Goal: Task Accomplishment & Management: Manage account settings

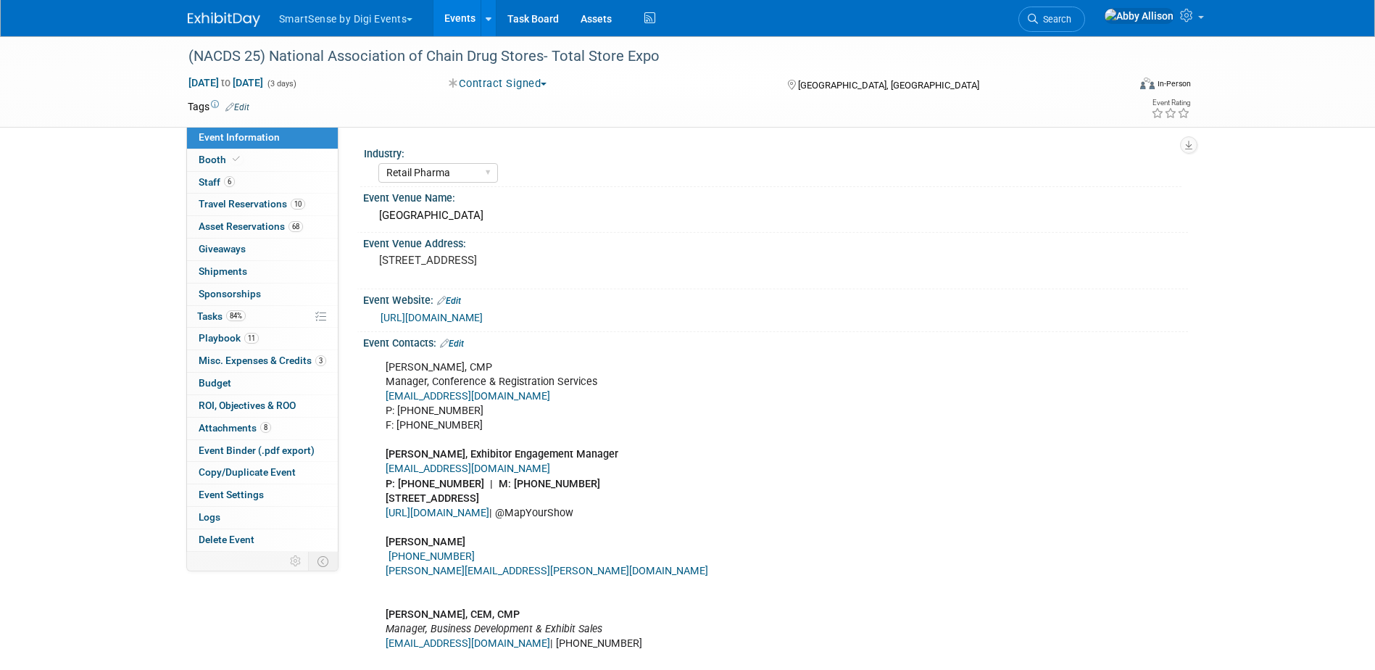
select select "Retail Pharma"
click at [1071, 21] on span "Search" at bounding box center [1054, 19] width 33 height 11
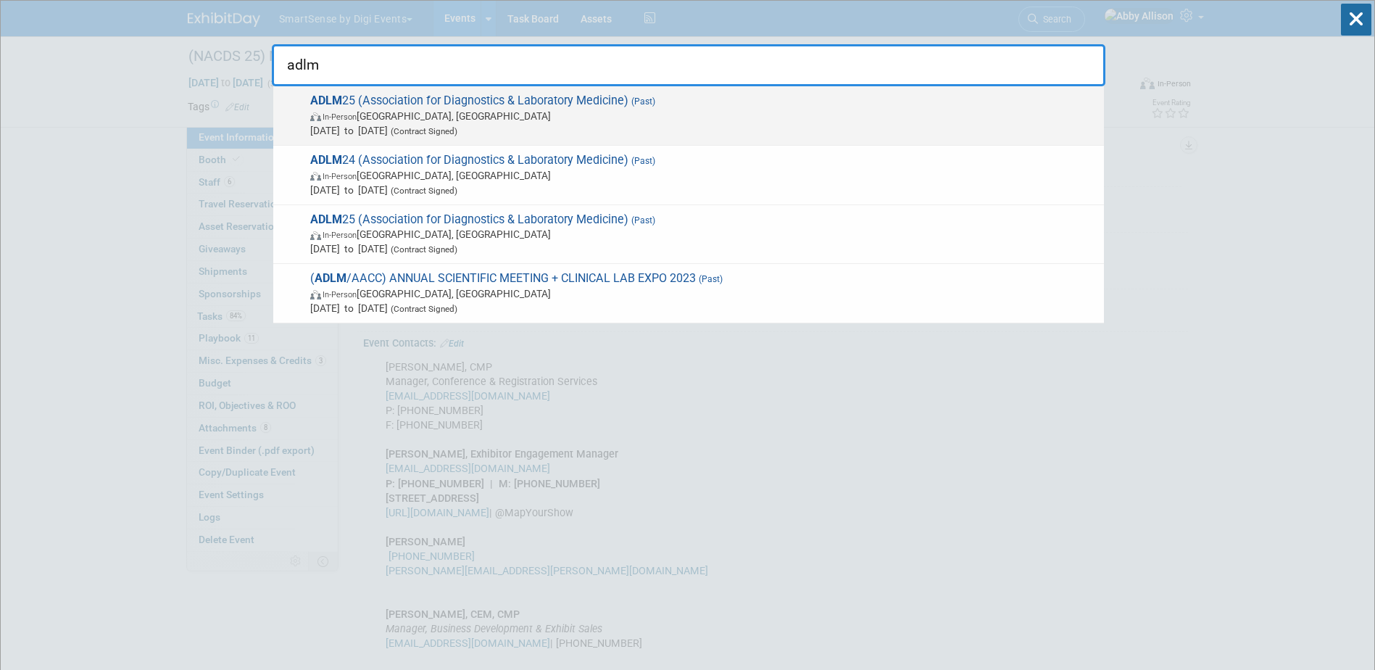
type input "adlm"
click at [383, 105] on span "ADLM 25 (Association for Diagnostics & Laboratory Medicine) (Past) In-Person [G…" at bounding box center [701, 116] width 791 height 44
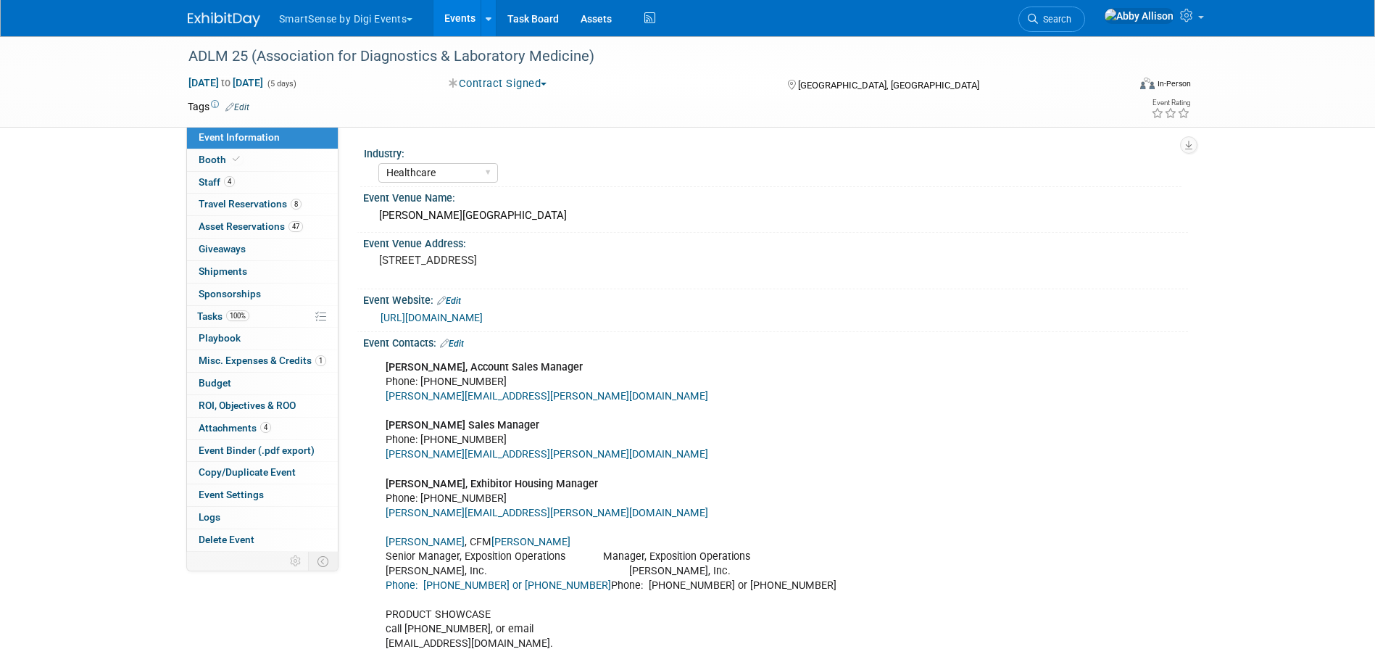
select select "Healthcare"
click at [206, 162] on span "Booth" at bounding box center [221, 160] width 44 height 12
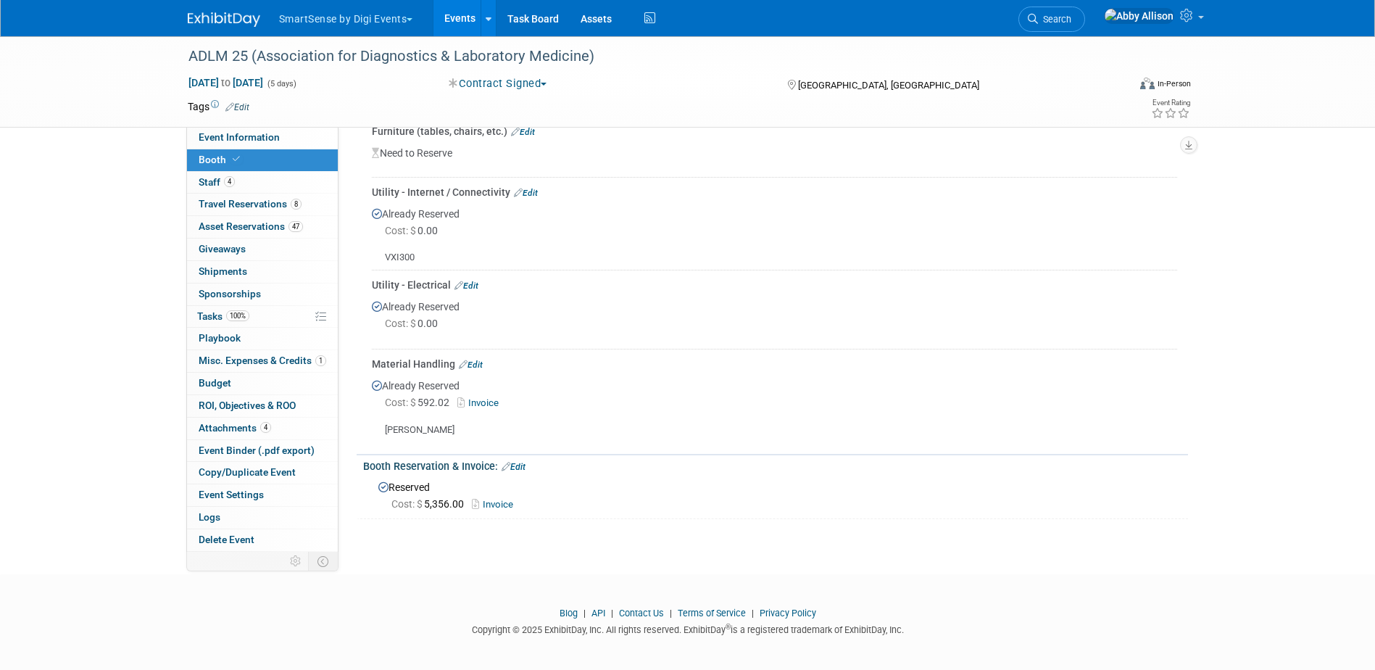
scroll to position [852, 0]
click at [472, 360] on link "Edit" at bounding box center [471, 362] width 24 height 10
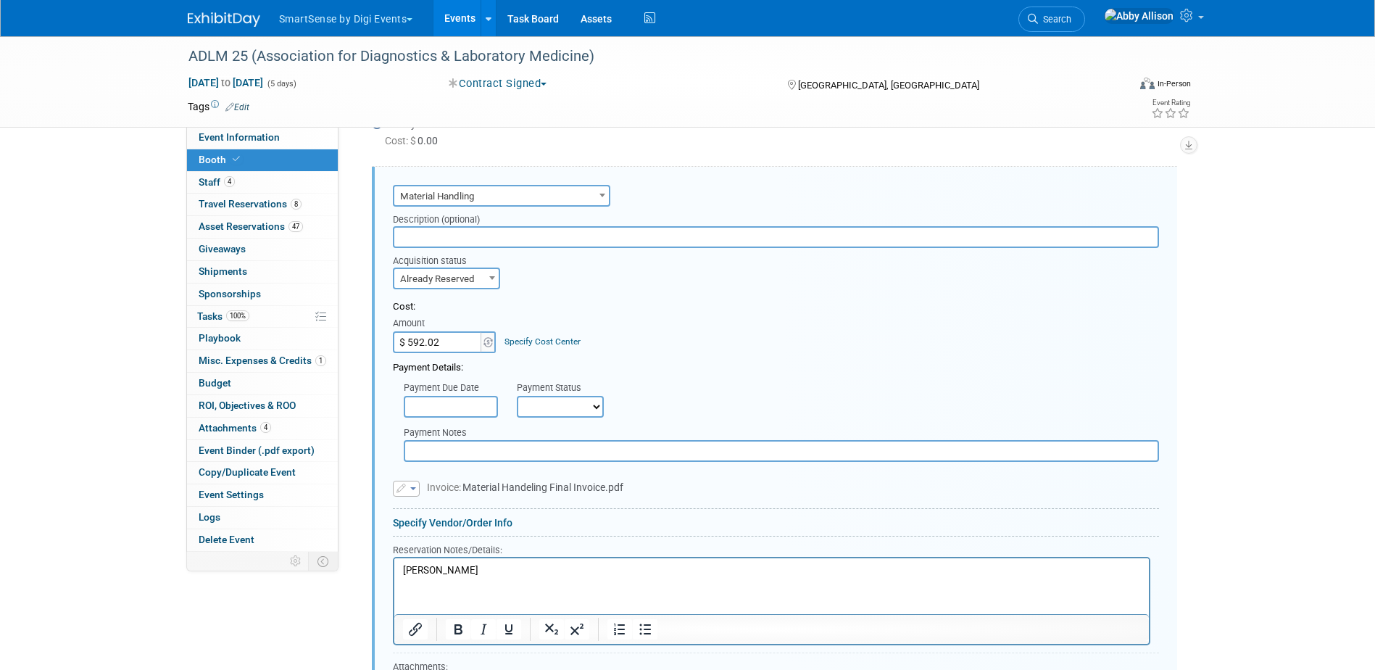
scroll to position [0, 0]
click at [444, 344] on input "$ 592.02" at bounding box center [438, 342] width 91 height 22
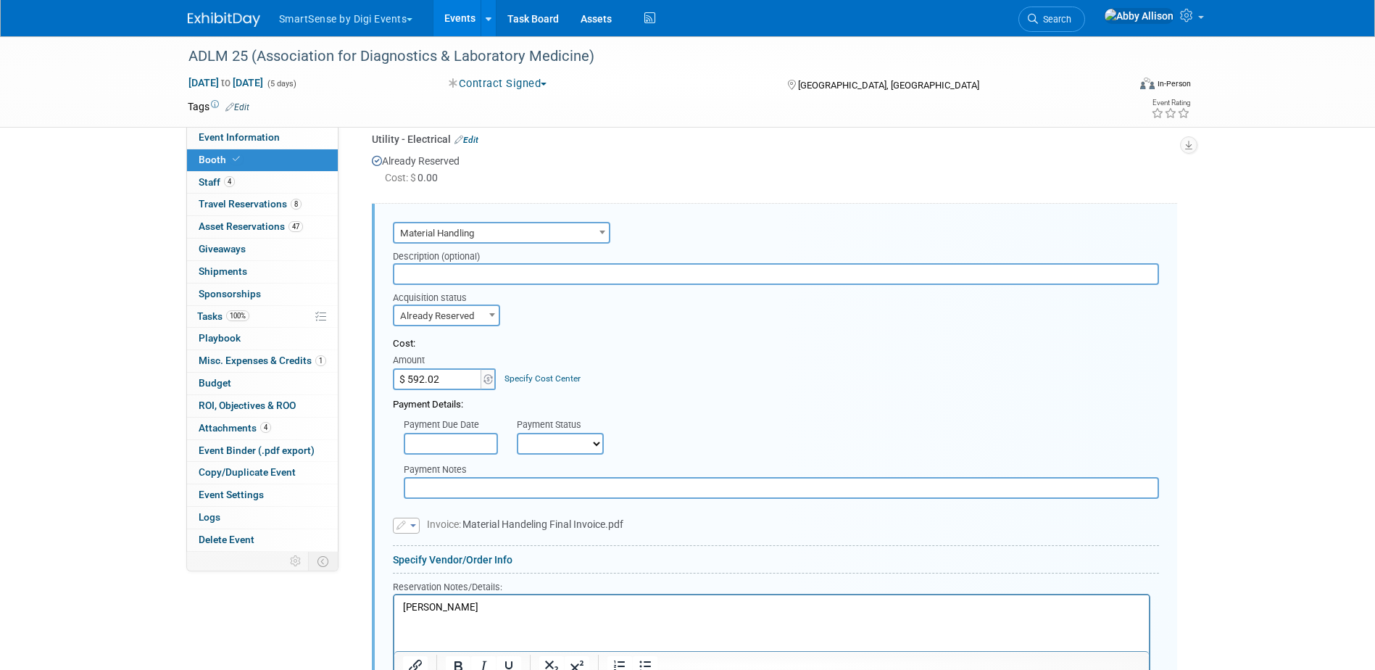
scroll to position [960, 0]
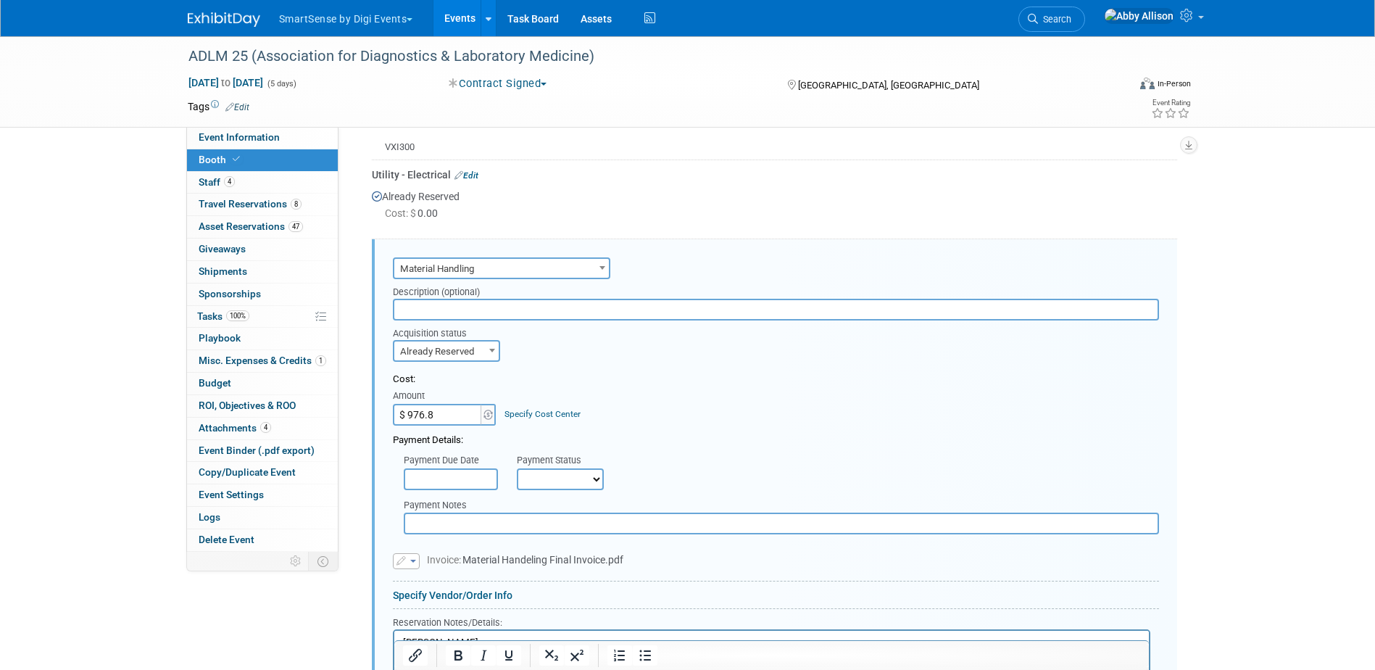
type input "$ 976.83"
